Goal: Task Accomplishment & Management: Manage account settings

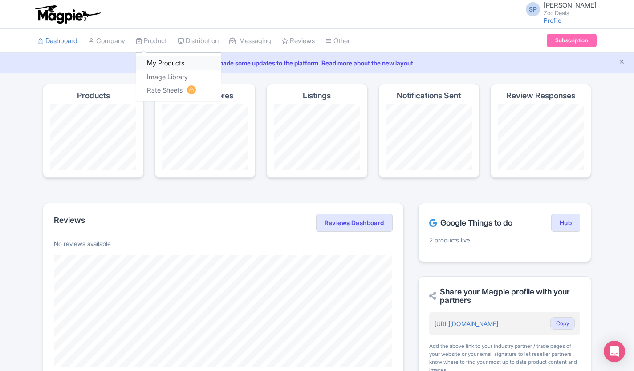
click at [166, 63] on link "My Products" at bounding box center [178, 64] width 85 height 14
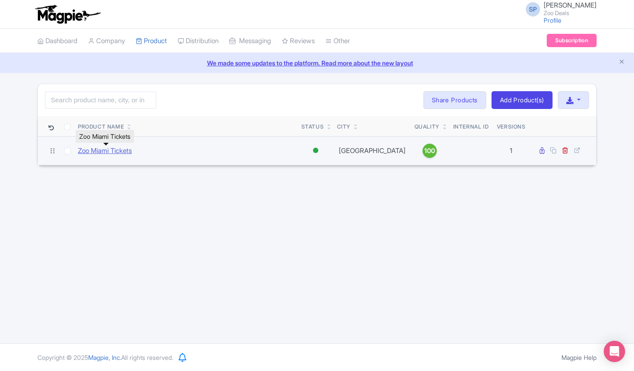
click at [111, 151] on link "Zoo Miami Tickets" at bounding box center [105, 151] width 54 height 10
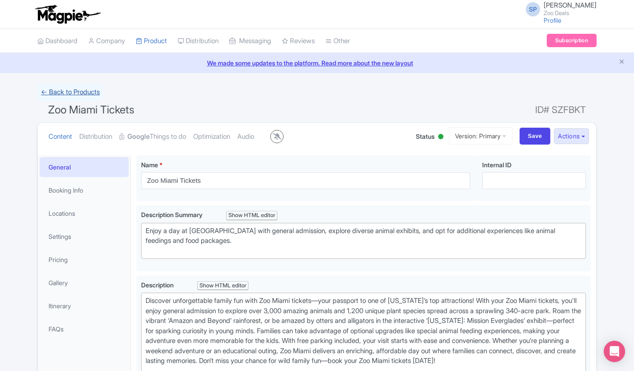
click at [44, 91] on link "← Back to Products" at bounding box center [70, 92] width 66 height 17
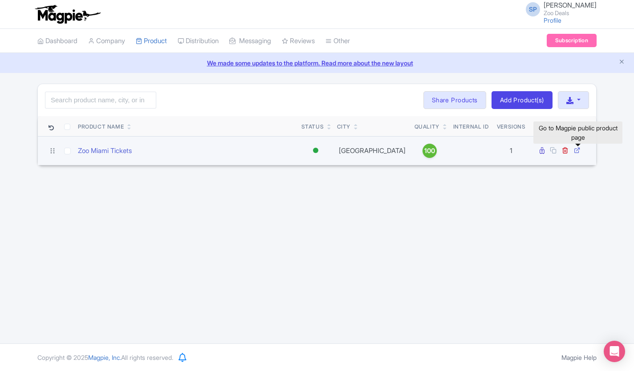
click at [577, 151] on icon at bounding box center [577, 150] width 7 height 7
click at [543, 152] on icon at bounding box center [541, 150] width 5 height 7
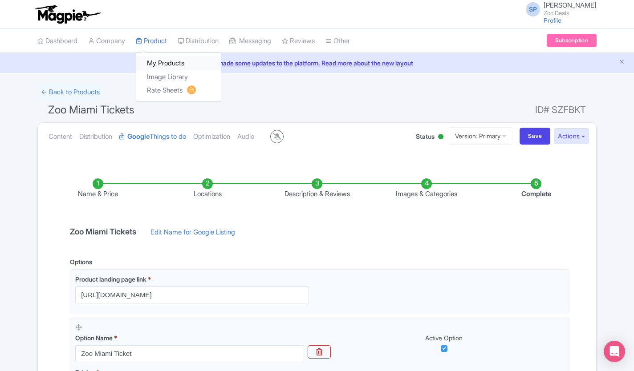
click at [165, 63] on link "My Products" at bounding box center [178, 64] width 85 height 14
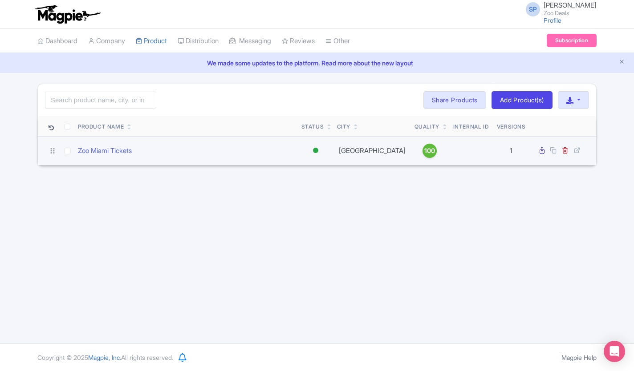
click at [310, 150] on td "Active Inactive Building Archived" at bounding box center [316, 150] width 36 height 29
click at [118, 150] on link "Zoo Miami Tickets" at bounding box center [105, 151] width 54 height 10
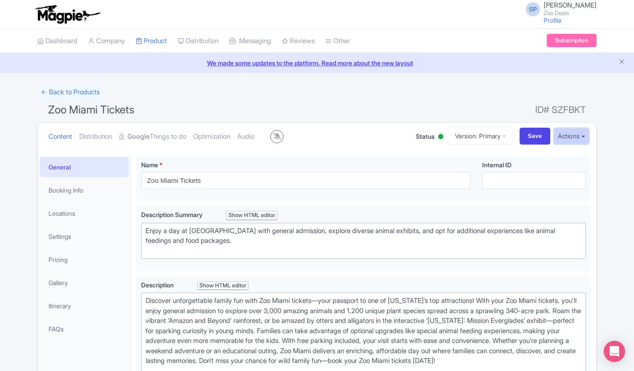
click at [580, 138] on button "Actions" at bounding box center [571, 136] width 35 height 16
click at [411, 118] on h1 "Zoo Miami Tickets ID# SZFBKT" at bounding box center [316, 111] width 559 height 21
click at [474, 107] on h1 "Zoo Miami Tickets ID# SZFBKT" at bounding box center [316, 111] width 559 height 21
click at [57, 37] on link "Dashboard" at bounding box center [57, 41] width 40 height 24
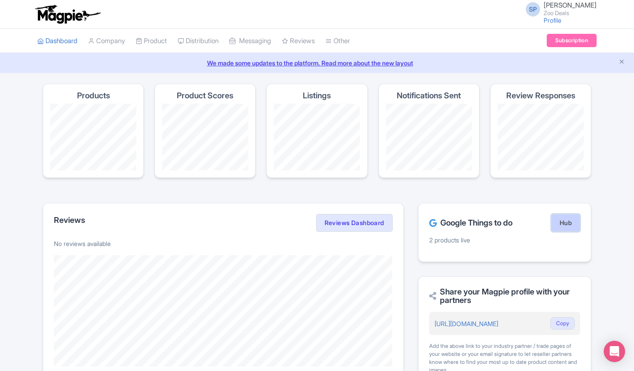
click at [569, 227] on link "Hub" at bounding box center [565, 223] width 29 height 18
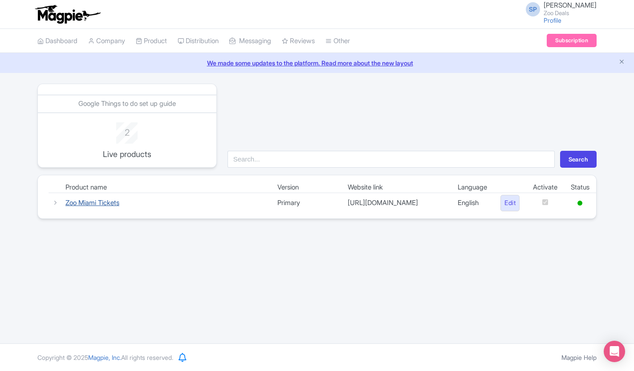
click at [107, 204] on link "Zoo Miami Tickets" at bounding box center [92, 202] width 54 height 8
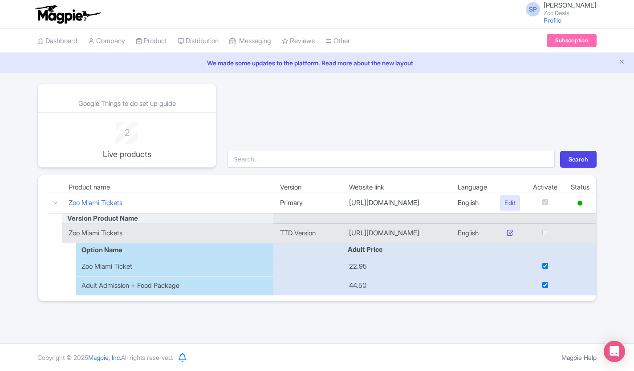
click at [507, 233] on icon at bounding box center [509, 232] width 7 height 7
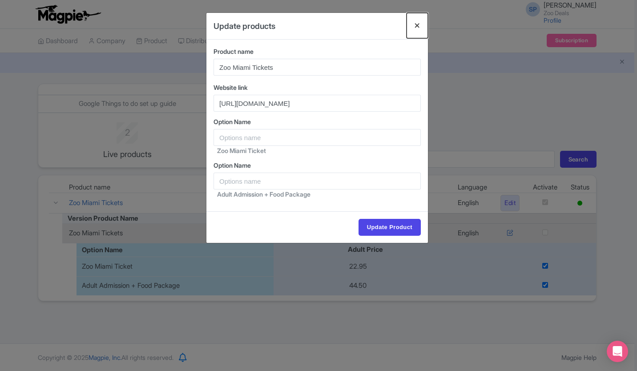
click at [417, 27] on button "Close" at bounding box center [417, 25] width 21 height 25
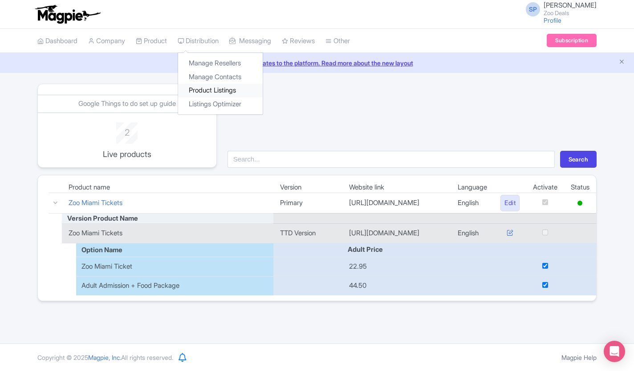
click at [221, 90] on link "Product Listings" at bounding box center [220, 91] width 85 height 14
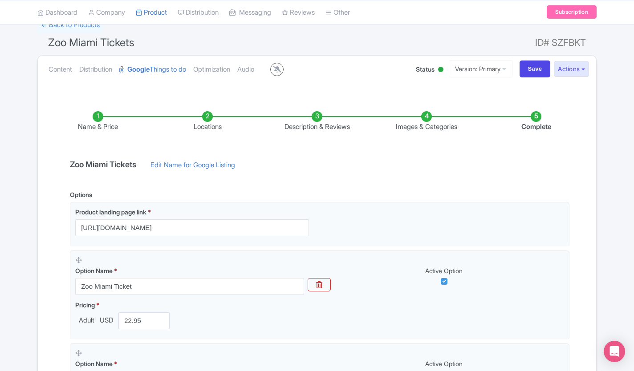
scroll to position [67, 0]
click at [147, 70] on strong "Google" at bounding box center [138, 70] width 22 height 10
click at [375, 61] on link "View All Magpie Products" at bounding box center [374, 62] width 97 height 14
click at [378, 63] on link "View All Magpie Products" at bounding box center [374, 62] width 97 height 14
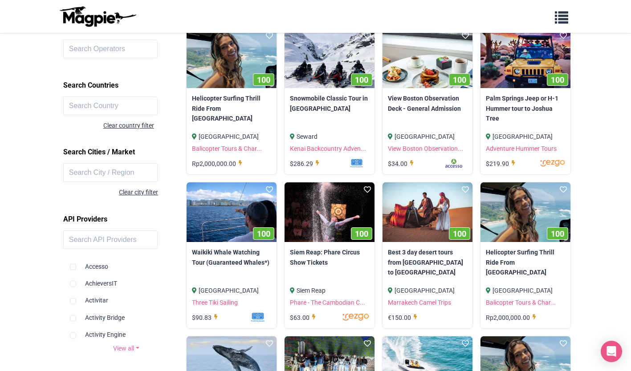
scroll to position [122, 0]
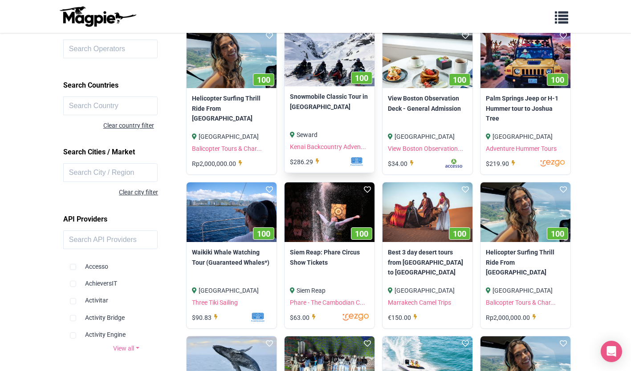
click at [344, 131] on div "Seward" at bounding box center [329, 135] width 79 height 10
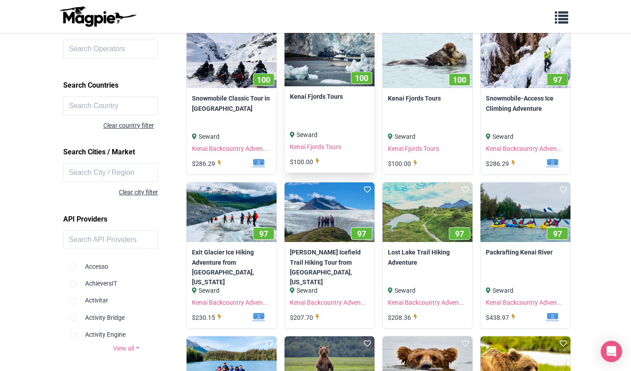
click at [350, 80] on img at bounding box center [329, 57] width 90 height 60
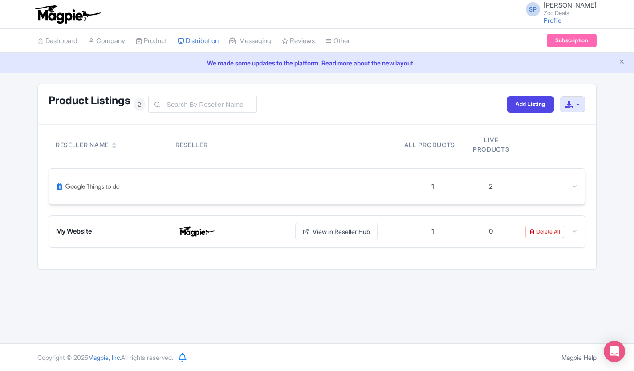
click at [573, 192] on div "1 2" at bounding box center [317, 187] width 536 height 36
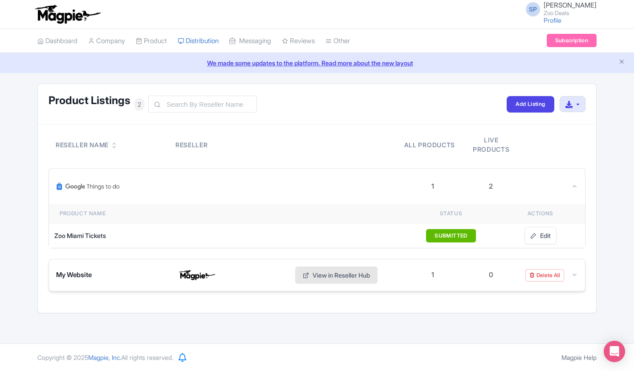
click at [376, 274] on link "View in Reseller Hub" at bounding box center [336, 275] width 82 height 17
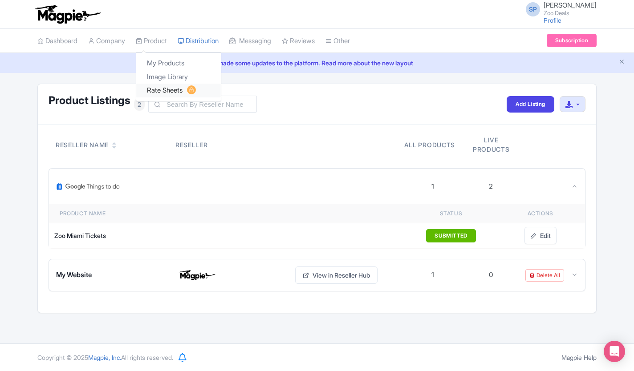
click at [173, 90] on link "Rate Sheets" at bounding box center [178, 91] width 85 height 14
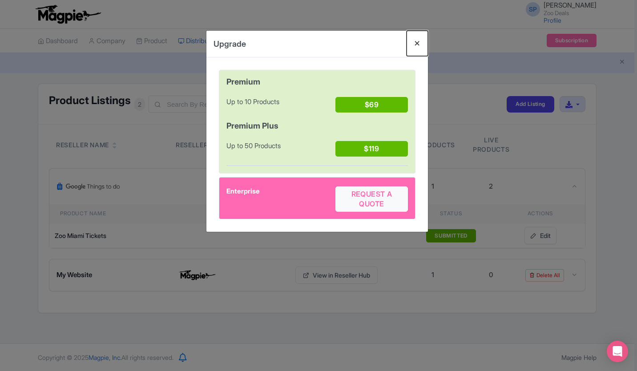
click at [417, 45] on button "Close" at bounding box center [417, 43] width 21 height 25
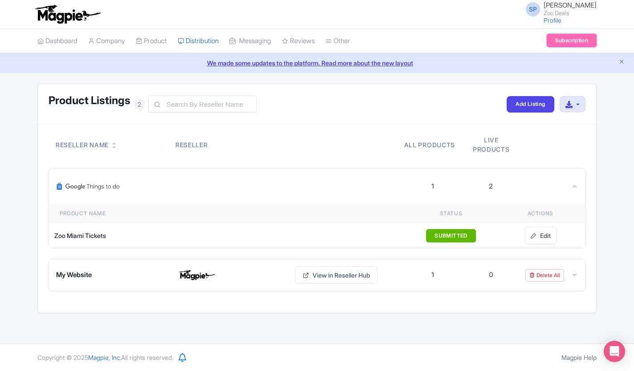
click at [573, 37] on link "Subscription" at bounding box center [571, 40] width 50 height 13
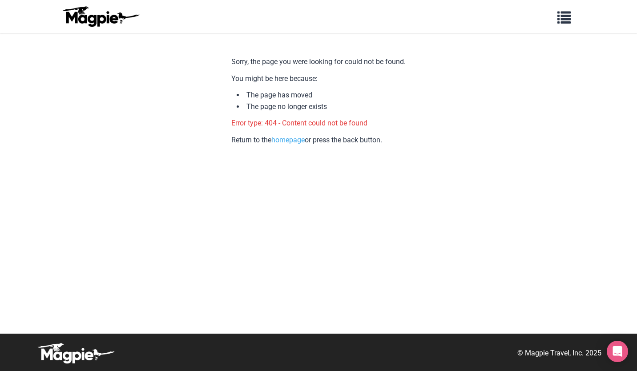
click at [292, 143] on link "homepage" at bounding box center [287, 140] width 33 height 8
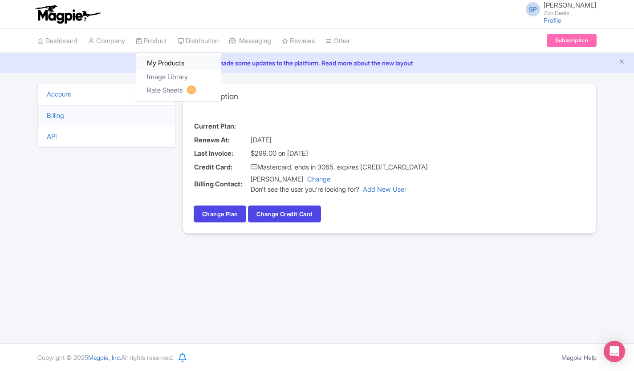
click at [157, 62] on link "My Products" at bounding box center [178, 64] width 85 height 14
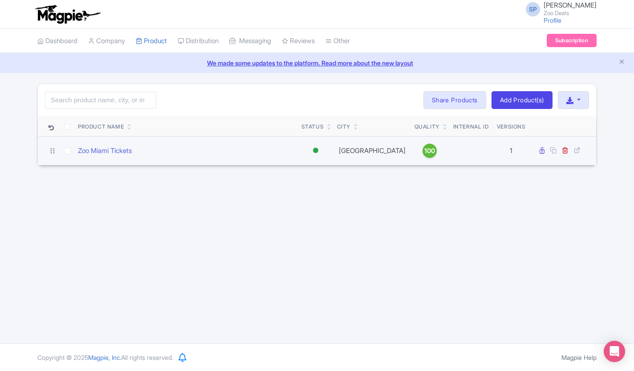
click at [424, 150] on span "100" at bounding box center [429, 151] width 11 height 10
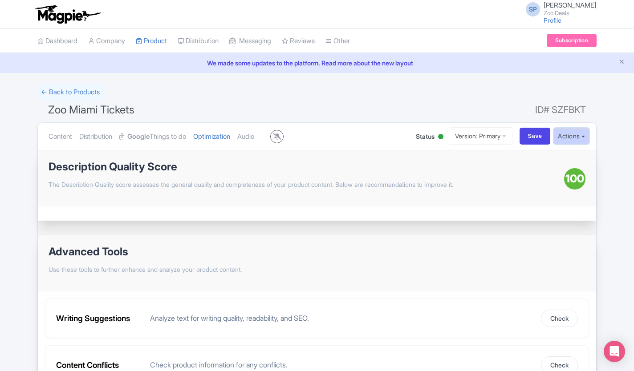
click at [573, 138] on button "Actions" at bounding box center [571, 136] width 35 height 16
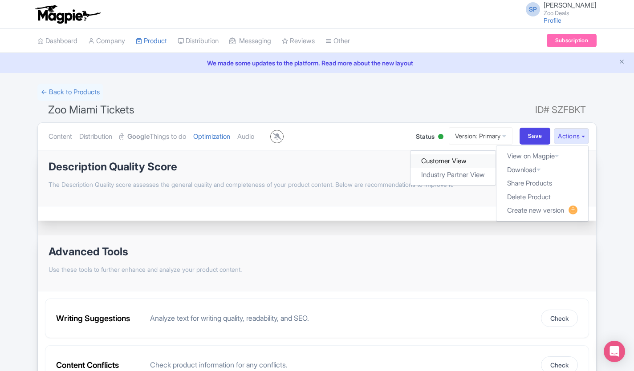
click at [457, 160] on link "Customer View" at bounding box center [453, 161] width 85 height 14
